Goal: Find specific page/section: Find specific page/section

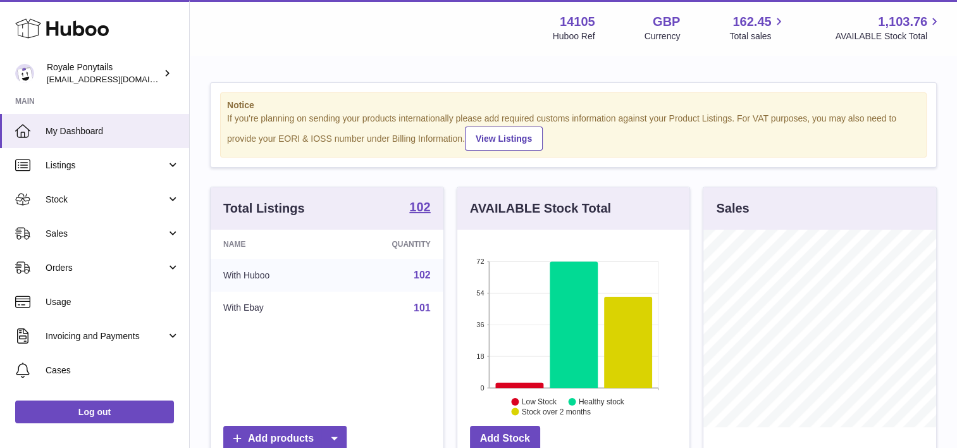
scroll to position [197, 233]
click at [46, 228] on span "Sales" at bounding box center [106, 234] width 121 height 12
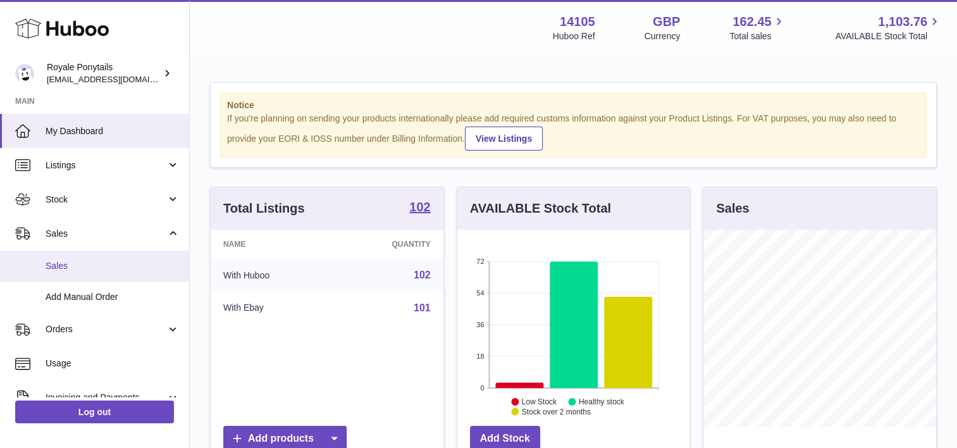
click at [58, 268] on span "Sales" at bounding box center [113, 266] width 134 height 12
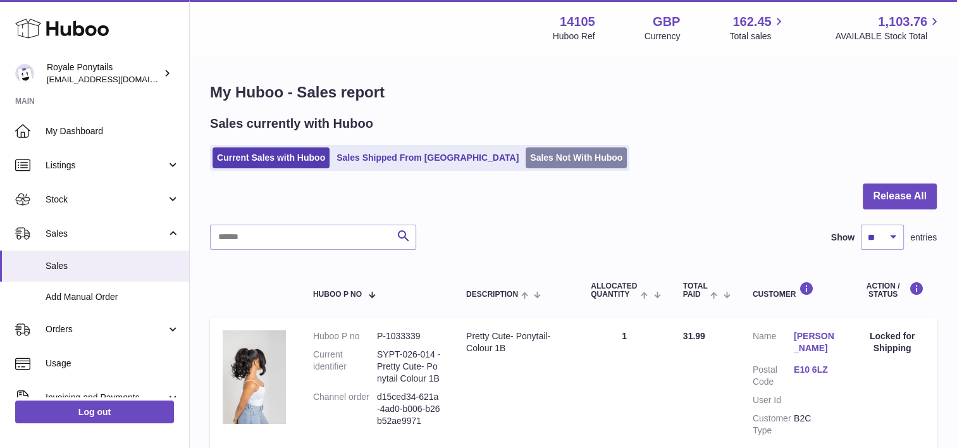
click at [526, 163] on link "Sales Not With Huboo" at bounding box center [576, 157] width 101 height 21
